Goal: Obtain resource: Download file/media

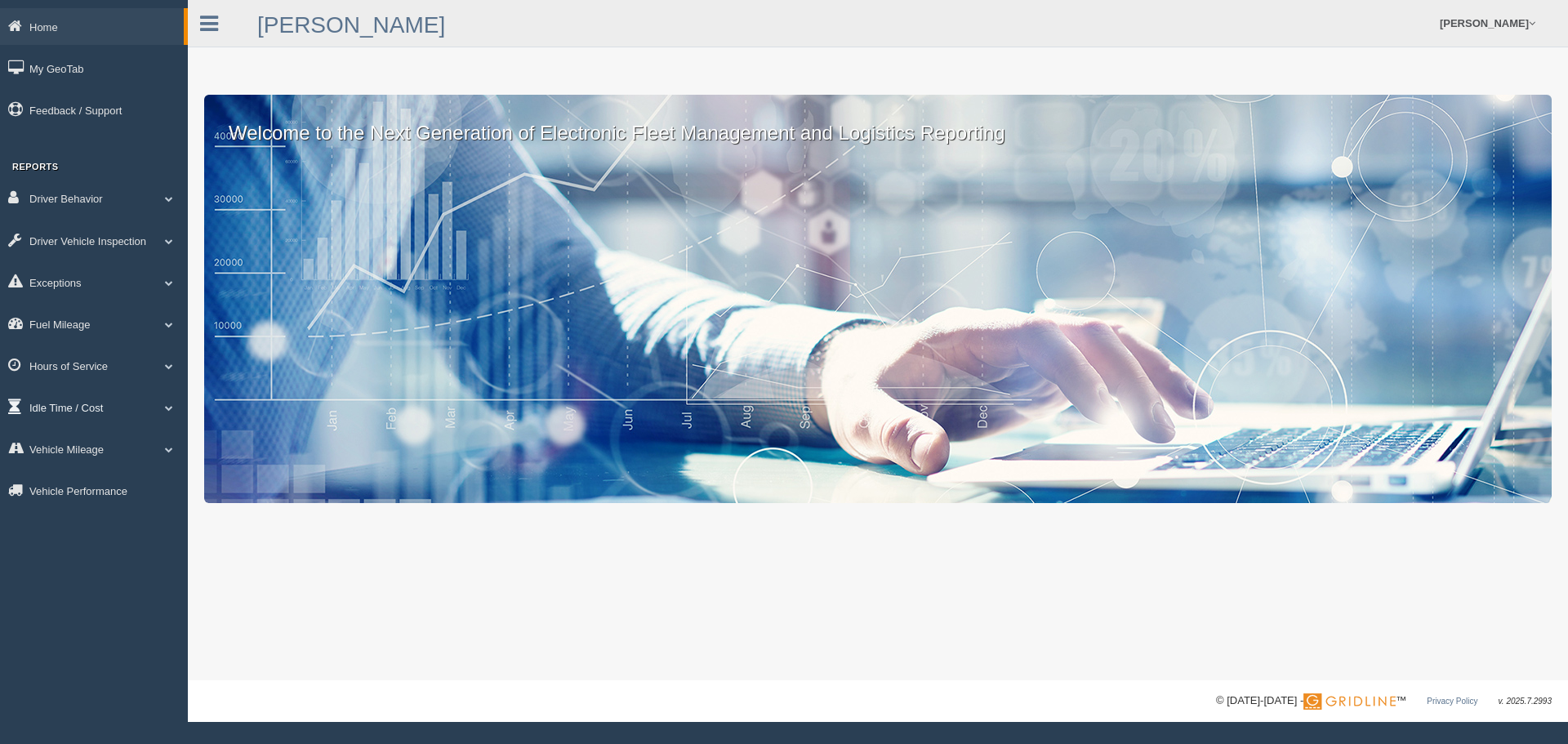
click at [88, 404] on link "Idle Time / Cost" at bounding box center [94, 407] width 188 height 37
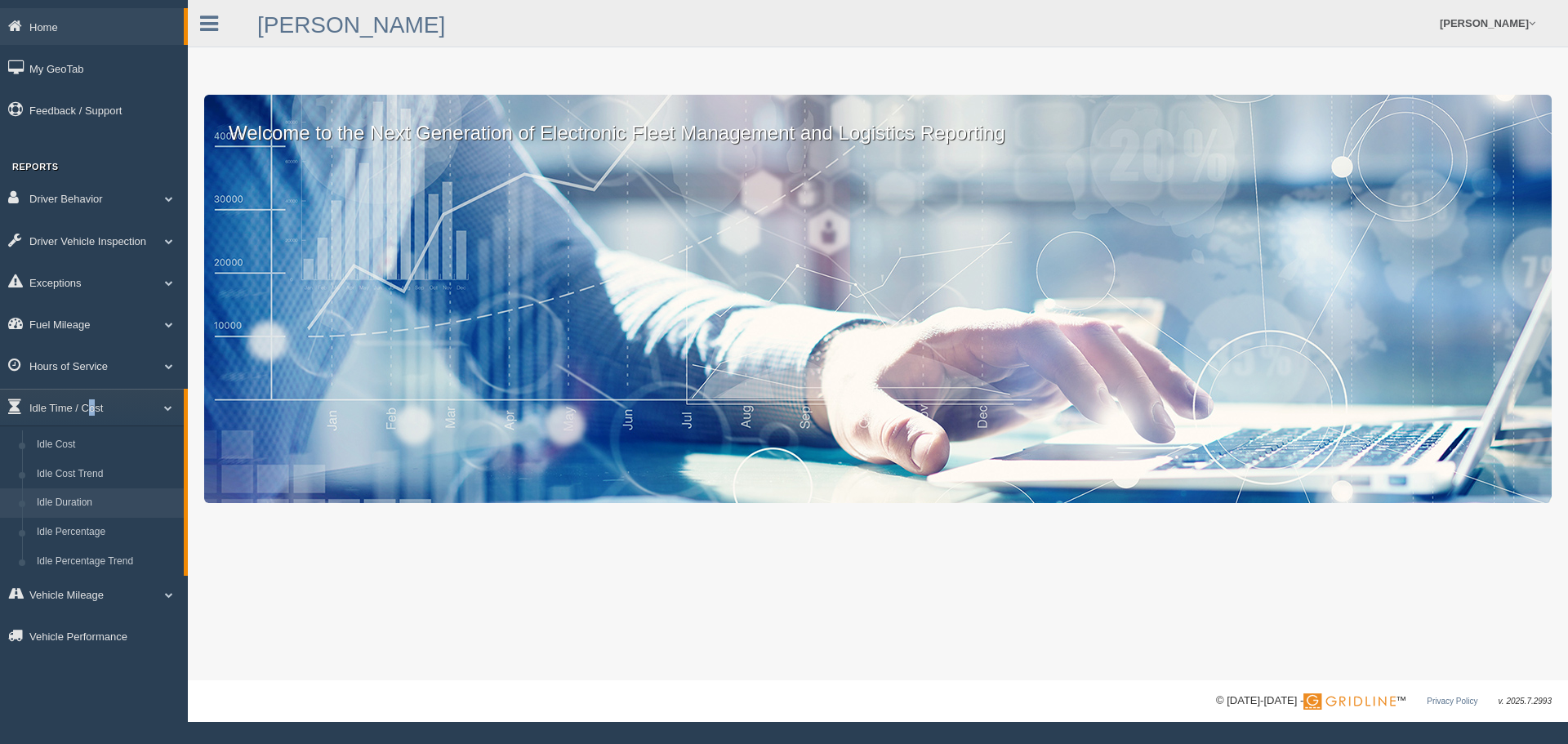
click at [90, 502] on link "Idle Duration" at bounding box center [106, 503] width 154 height 29
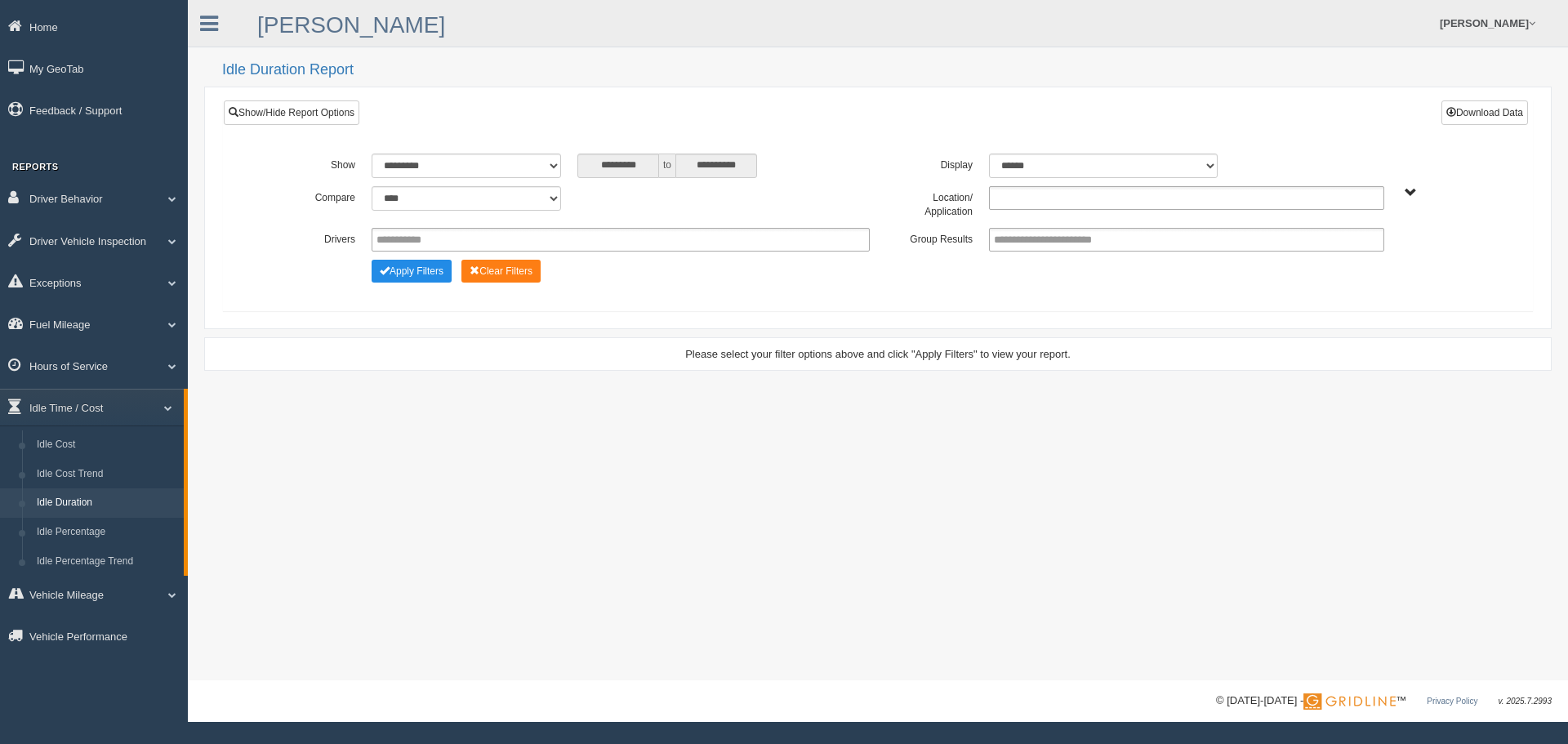
click at [1110, 200] on ul at bounding box center [1187, 198] width 395 height 23
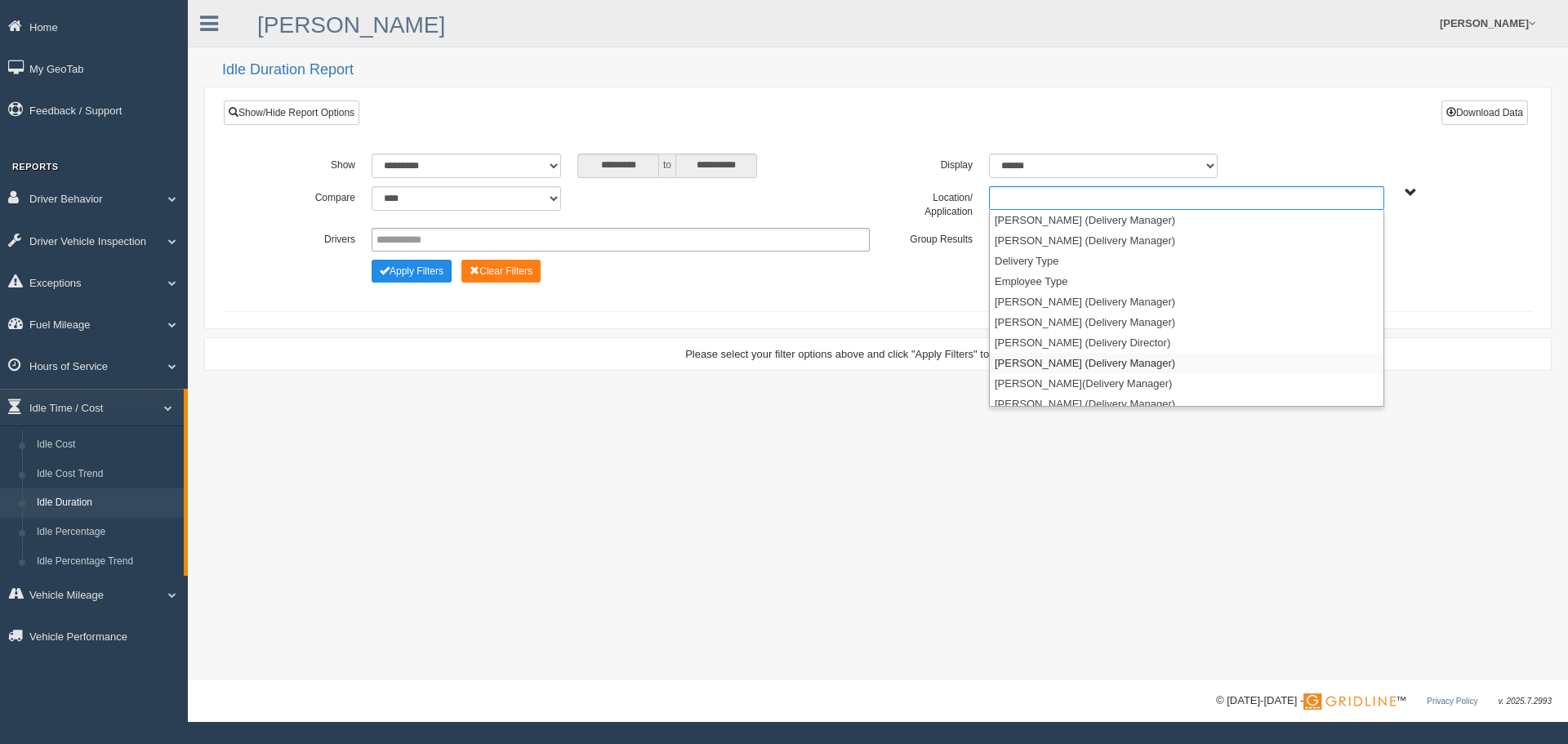
click at [1055, 362] on li "[PERSON_NAME] (Delivery Manager)" at bounding box center [1187, 363] width 394 height 21
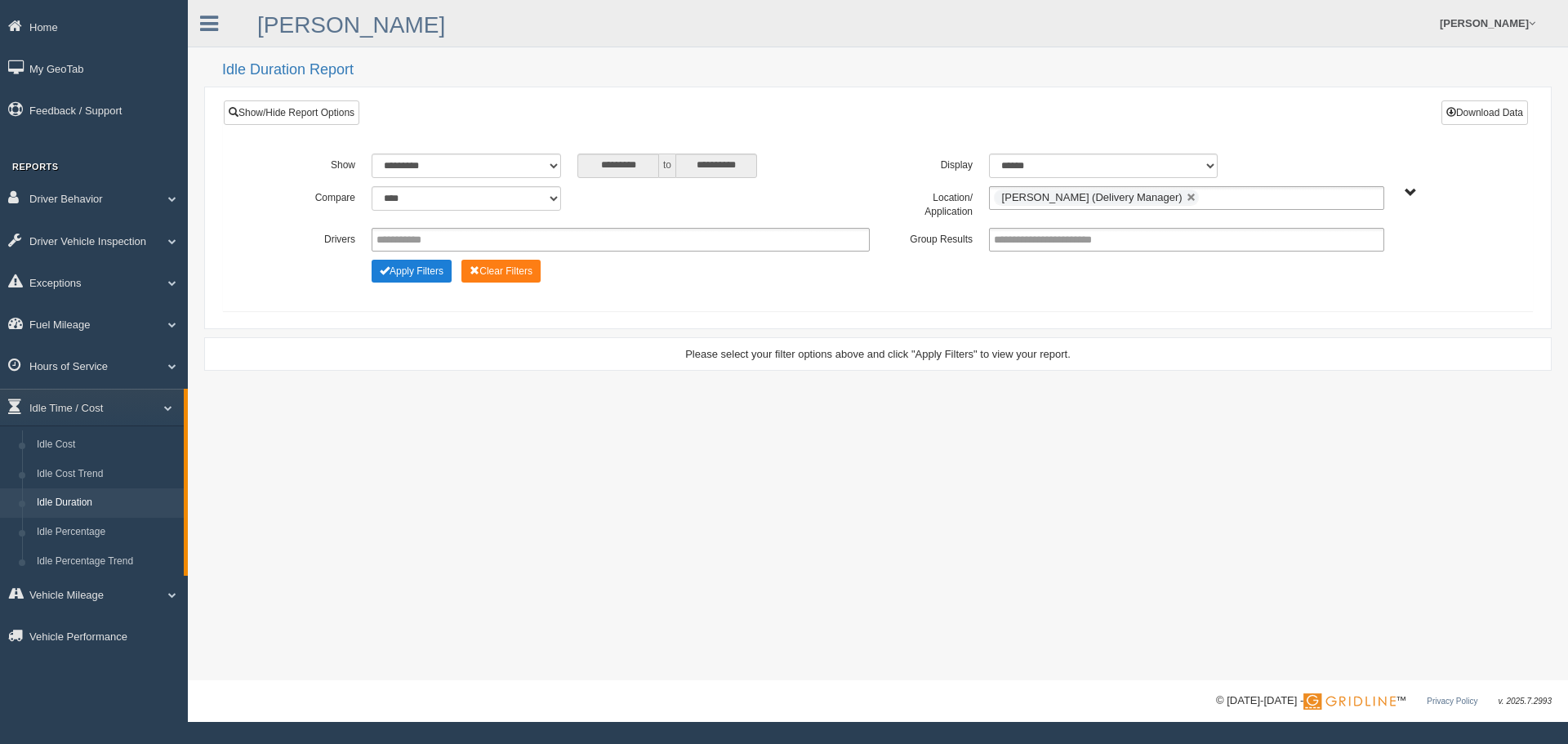
click at [424, 269] on button "Apply Filters" at bounding box center [412, 271] width 80 height 22
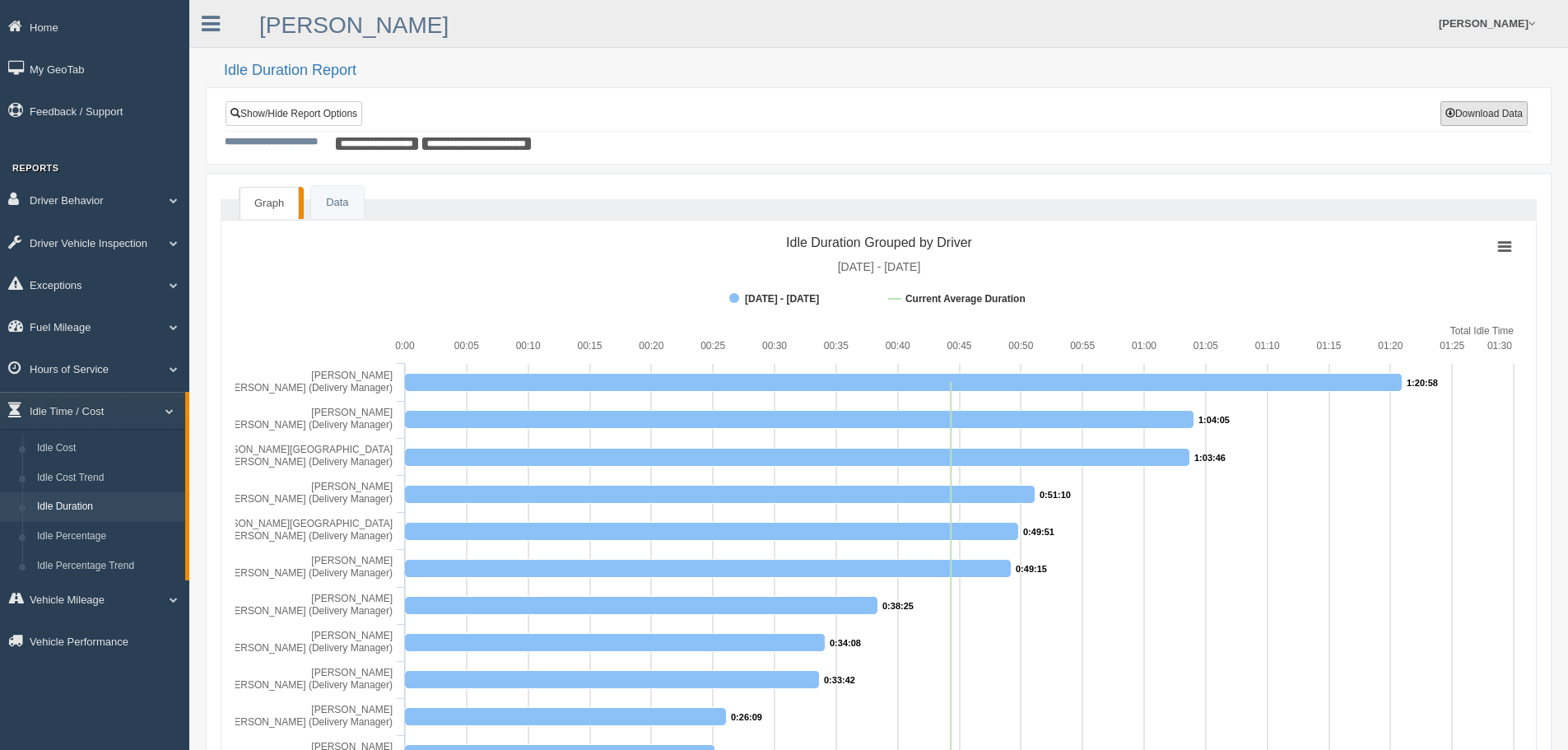
click at [1488, 120] on button "Download Data" at bounding box center [1484, 113] width 87 height 24
